Goal: Transaction & Acquisition: Purchase product/service

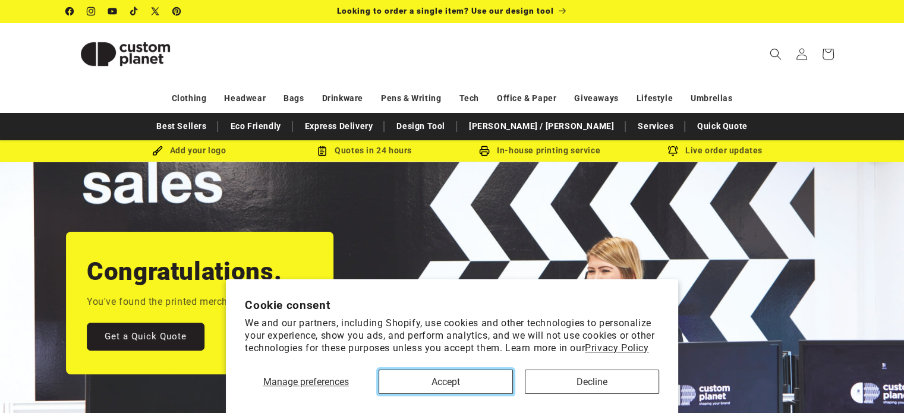
click at [467, 380] on button "Accept" at bounding box center [445, 382] width 134 height 24
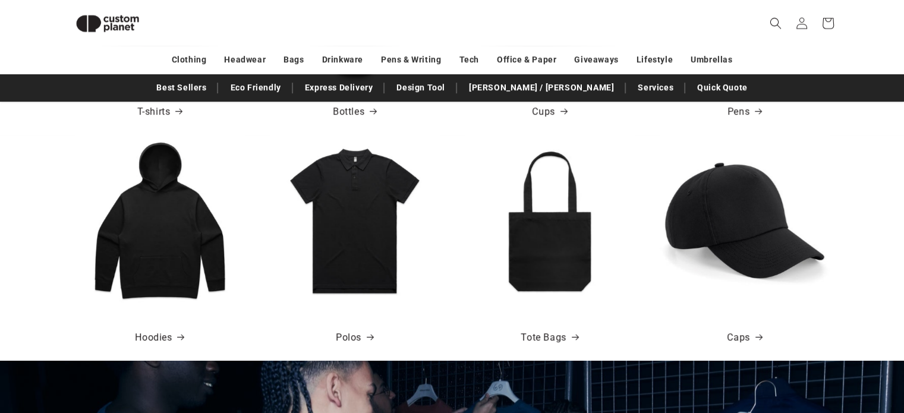
scroll to position [616, 0]
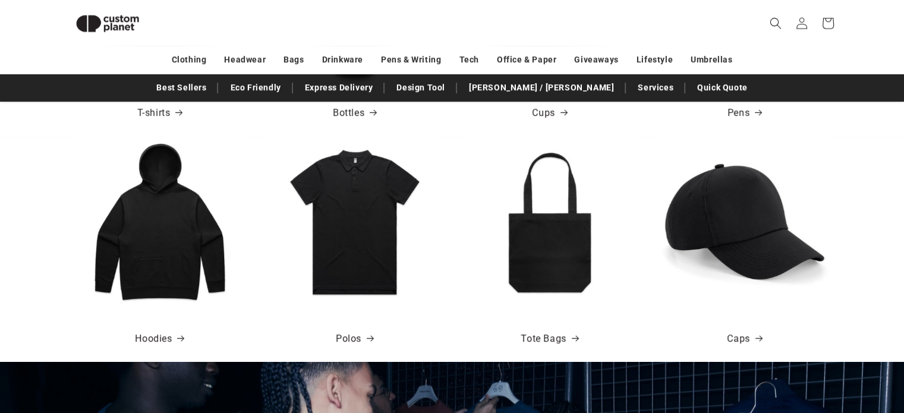
click at [724, 212] on img at bounding box center [745, 222] width 170 height 170
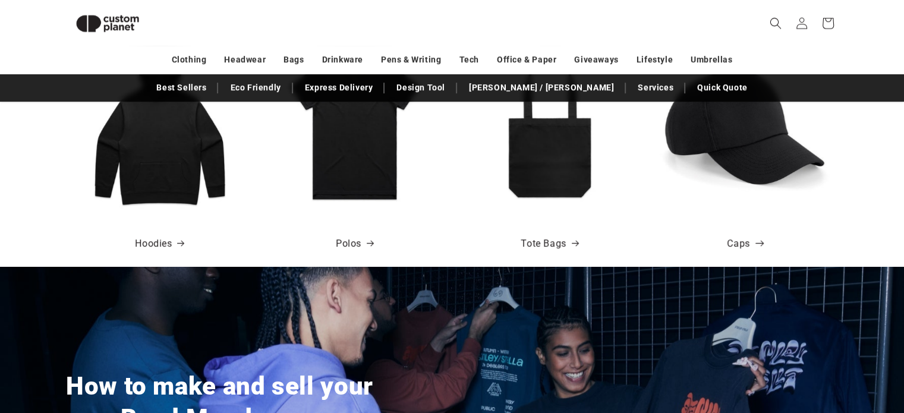
scroll to position [0, 903]
click at [740, 249] on link "Caps" at bounding box center [744, 243] width 34 height 17
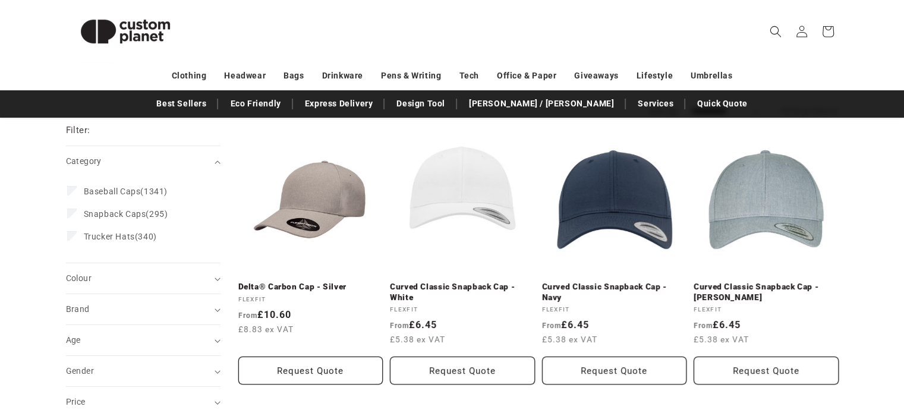
scroll to position [135, 0]
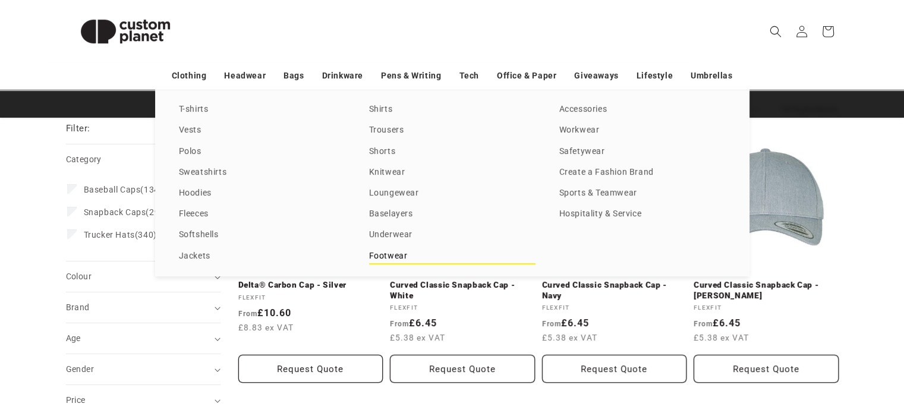
click at [389, 257] on link "Footwear" at bounding box center [452, 256] width 166 height 16
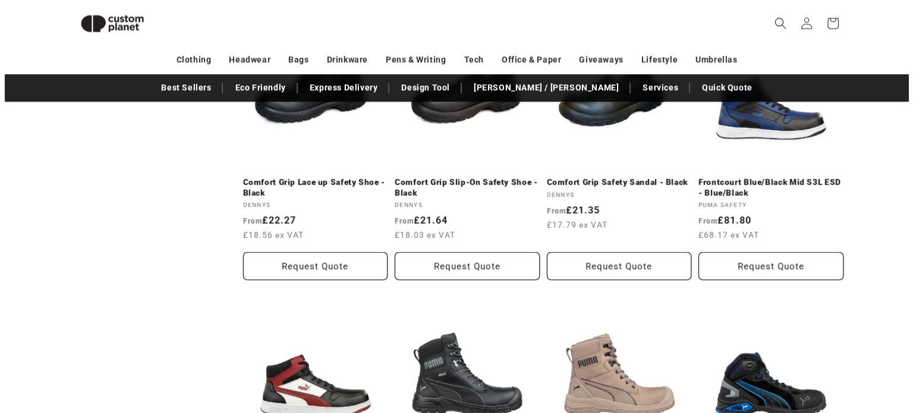
scroll to position [1032, 0]
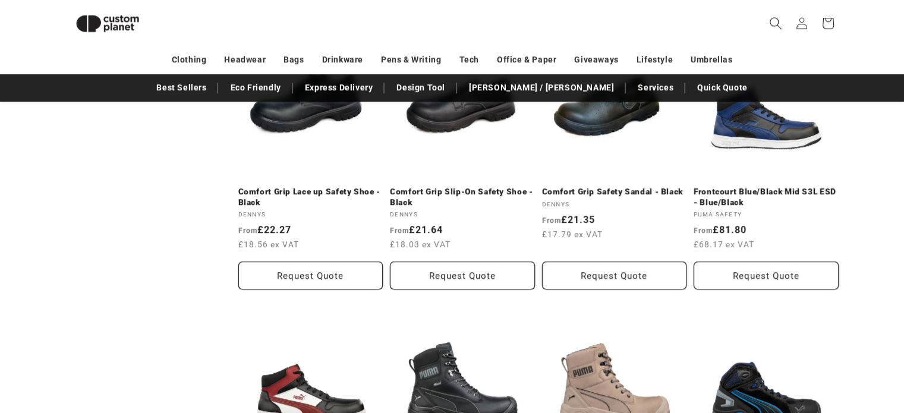
click at [779, 26] on icon "Search" at bounding box center [775, 23] width 12 height 12
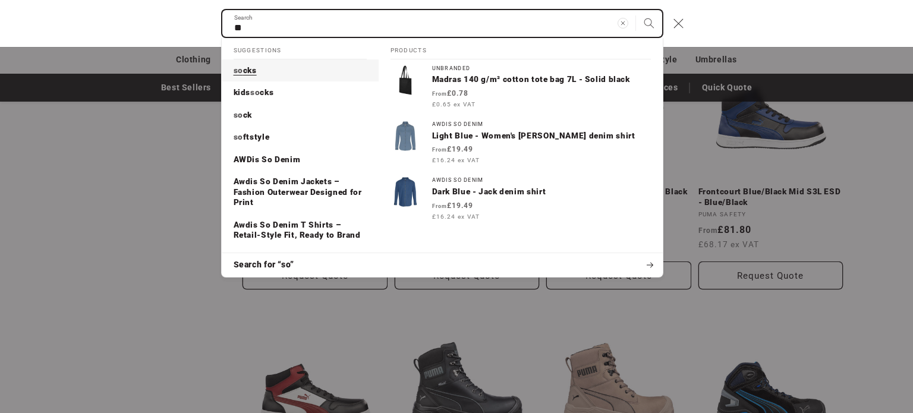
type input "**"
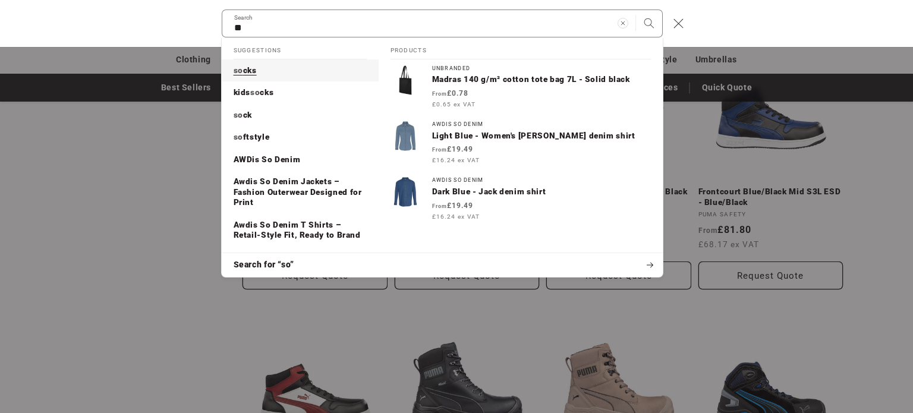
click at [267, 70] on link "so cks" at bounding box center [300, 70] width 157 height 23
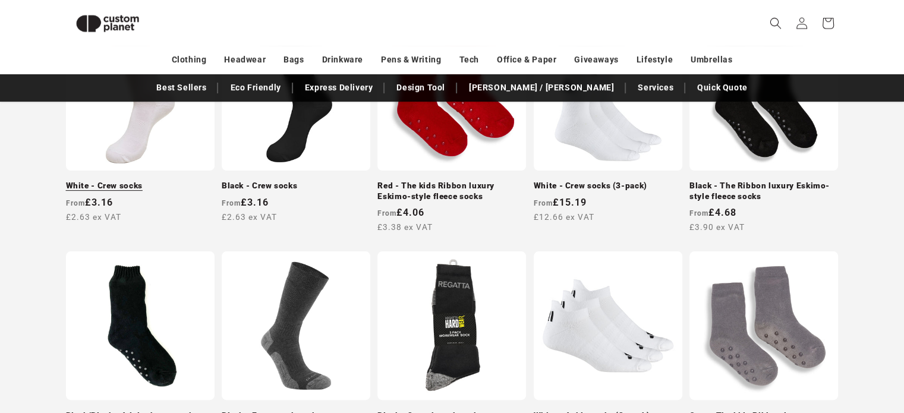
scroll to position [292, 0]
click at [122, 181] on link "White - Crew socks" at bounding box center [140, 186] width 149 height 11
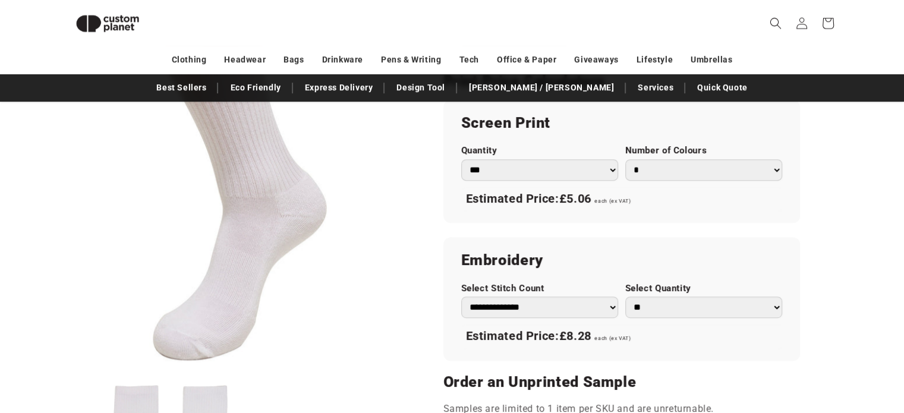
scroll to position [646, 0]
